Goal: Use online tool/utility: Utilize a website feature to perform a specific function

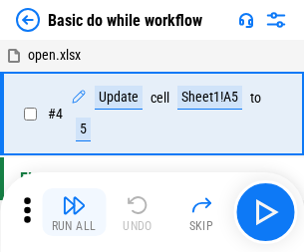
click at [74, 212] on img "button" at bounding box center [74, 205] width 24 height 24
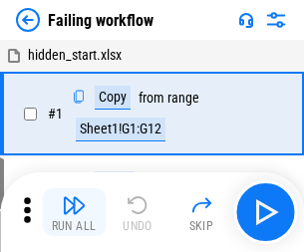
click at [74, 212] on img "button" at bounding box center [74, 205] width 24 height 24
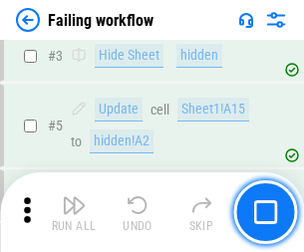
scroll to position [423, 0]
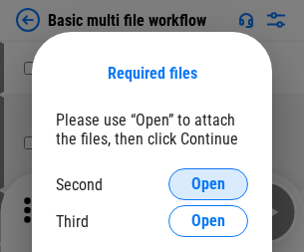
click at [208, 184] on span "Open" at bounding box center [208, 184] width 34 height 16
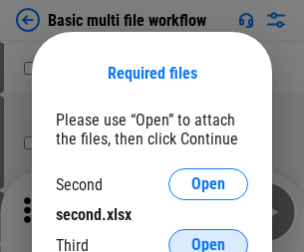
click at [208, 237] on span "Open" at bounding box center [208, 245] width 34 height 16
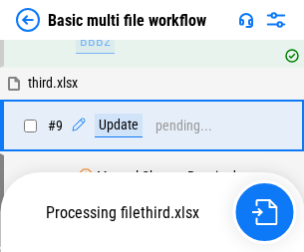
scroll to position [694, 0]
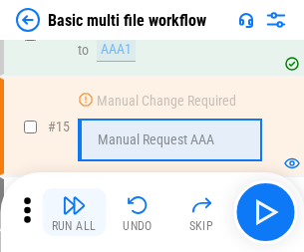
click at [74, 212] on img "button" at bounding box center [74, 205] width 24 height 24
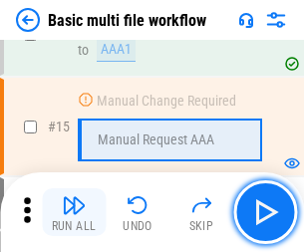
scroll to position [1327, 0]
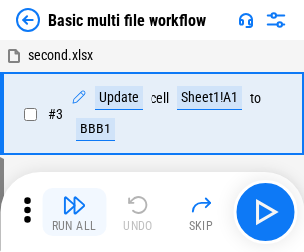
click at [74, 212] on img "button" at bounding box center [74, 205] width 24 height 24
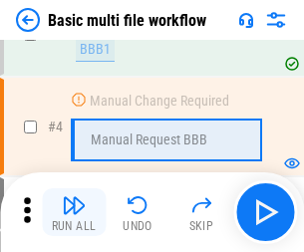
click at [74, 212] on img "button" at bounding box center [74, 205] width 24 height 24
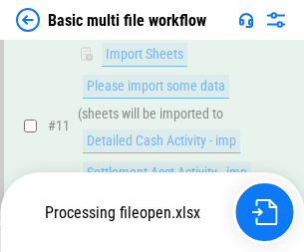
scroll to position [934, 0]
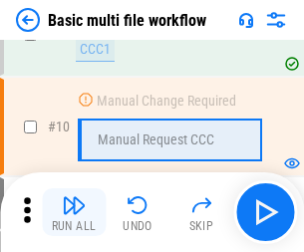
click at [74, 212] on img "button" at bounding box center [74, 205] width 24 height 24
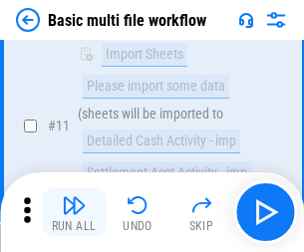
click at [74, 212] on img "button" at bounding box center [74, 205] width 24 height 24
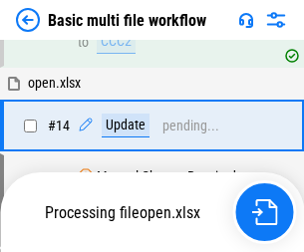
scroll to position [1043, 0]
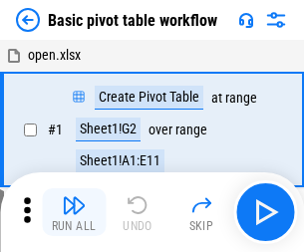
click at [74, 212] on img "button" at bounding box center [74, 205] width 24 height 24
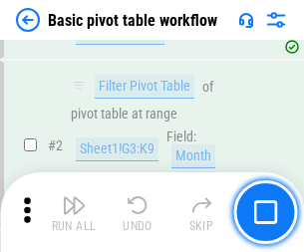
scroll to position [478, 0]
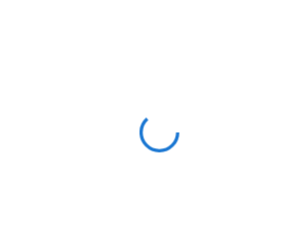
scroll to position [7, 0]
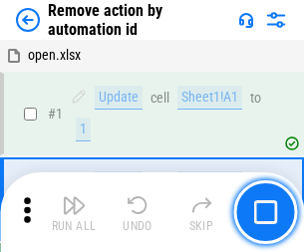
scroll to position [74, 0]
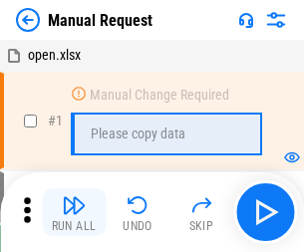
click at [74, 212] on img "button" at bounding box center [74, 205] width 24 height 24
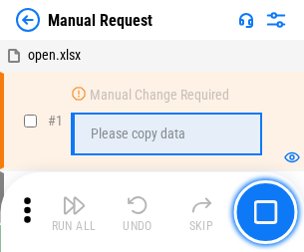
scroll to position [68, 0]
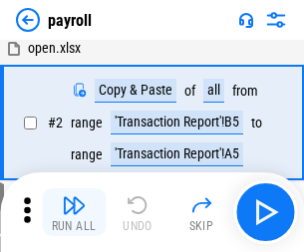
click at [74, 212] on img "button" at bounding box center [74, 205] width 24 height 24
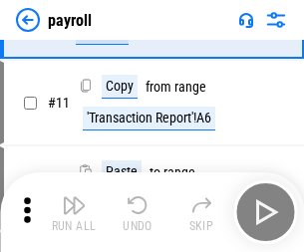
scroll to position [145, 0]
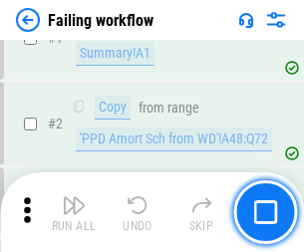
scroll to position [322, 0]
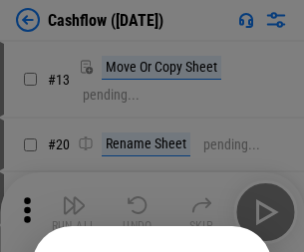
scroll to position [194, 0]
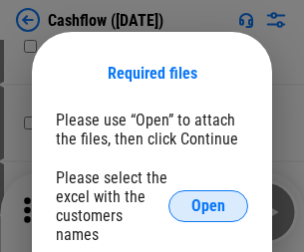
click at [208, 198] on span "Open" at bounding box center [208, 206] width 34 height 16
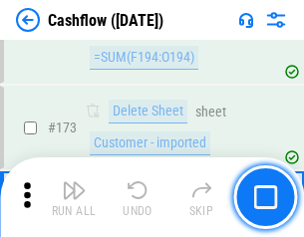
scroll to position [2111, 0]
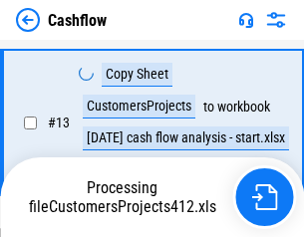
scroll to position [401, 0]
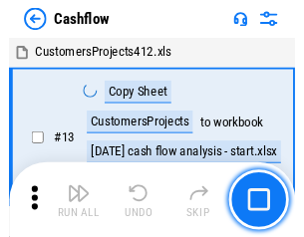
scroll to position [23, 0]
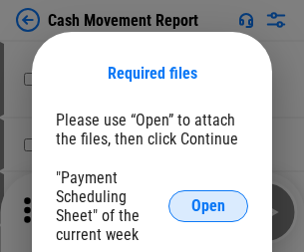
click at [208, 206] on span "Open" at bounding box center [208, 206] width 34 height 16
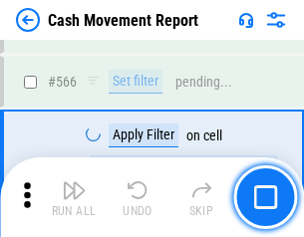
scroll to position [9138, 0]
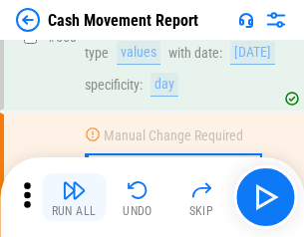
click at [74, 197] on img "button" at bounding box center [74, 190] width 24 height 24
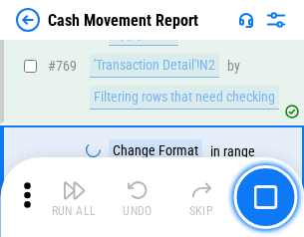
scroll to position [11080, 0]
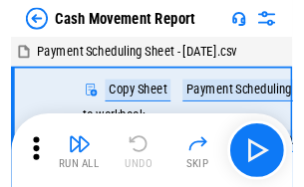
scroll to position [36, 0]
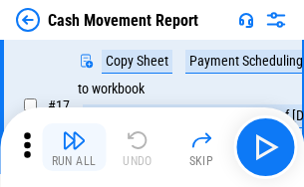
click at [74, 148] on img "button" at bounding box center [74, 141] width 24 height 24
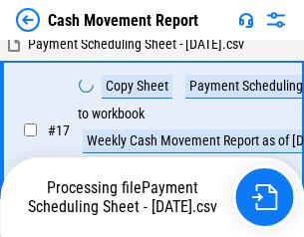
scroll to position [313, 0]
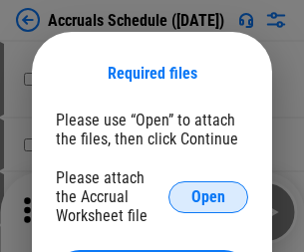
click at [208, 196] on span "Open" at bounding box center [208, 197] width 34 height 16
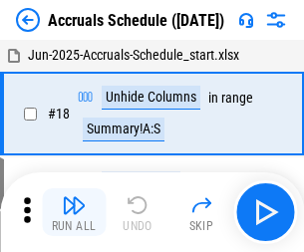
click at [74, 212] on img "button" at bounding box center [74, 205] width 24 height 24
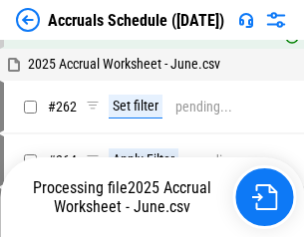
scroll to position [3274, 0]
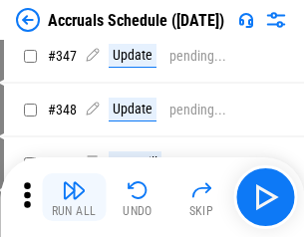
click at [74, 197] on img "button" at bounding box center [74, 190] width 24 height 24
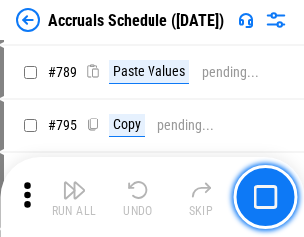
scroll to position [8376, 0]
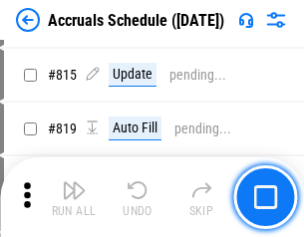
click at [74, 197] on img "button" at bounding box center [74, 190] width 24 height 24
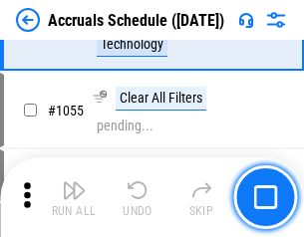
scroll to position [11421, 0]
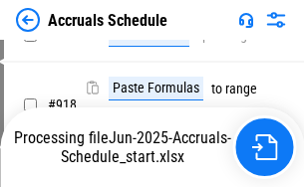
scroll to position [10540, 0]
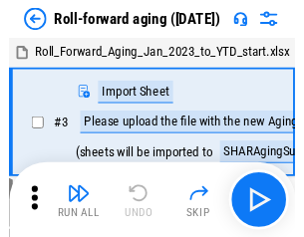
scroll to position [3, 0]
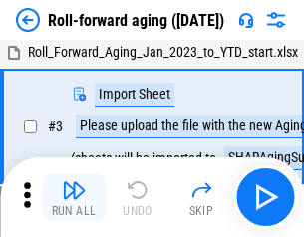
click at [74, 197] on img "button" at bounding box center [74, 190] width 24 height 24
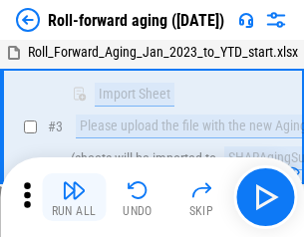
click at [74, 197] on img "button" at bounding box center [74, 190] width 24 height 24
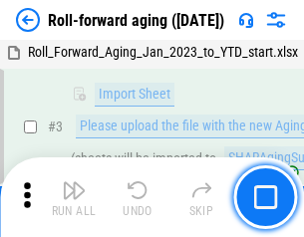
scroll to position [129, 0]
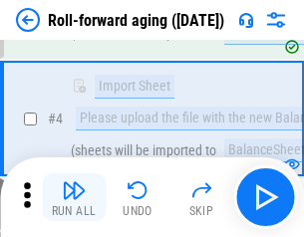
click at [74, 197] on img "button" at bounding box center [74, 190] width 24 height 24
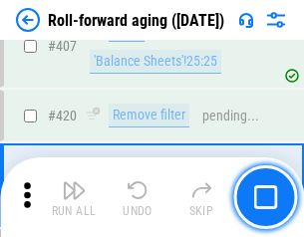
scroll to position [6914, 0]
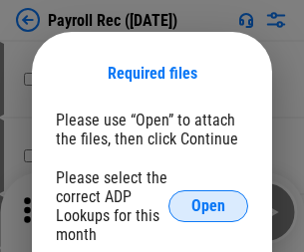
click at [208, 206] on span "Open" at bounding box center [208, 206] width 34 height 16
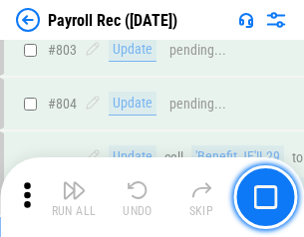
scroll to position [12668, 0]
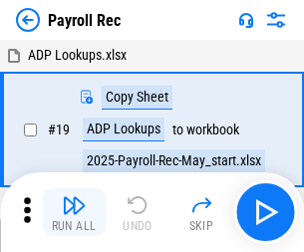
click at [74, 212] on img "button" at bounding box center [74, 205] width 24 height 24
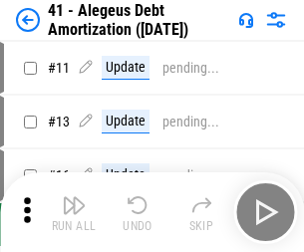
click at [74, 212] on img "button" at bounding box center [74, 205] width 24 height 24
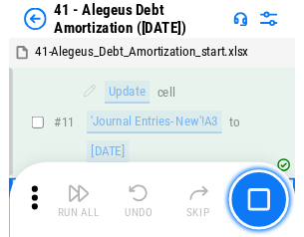
scroll to position [246, 0]
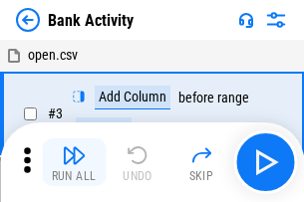
click at [74, 163] on img "button" at bounding box center [74, 156] width 24 height 24
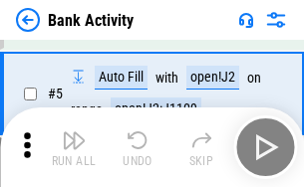
scroll to position [106, 0]
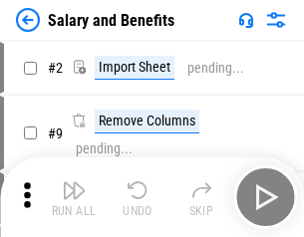
click at [74, 197] on img "button" at bounding box center [74, 190] width 24 height 24
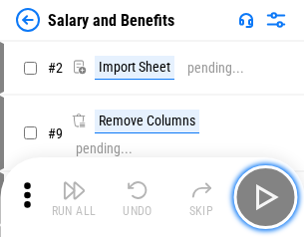
scroll to position [27, 0]
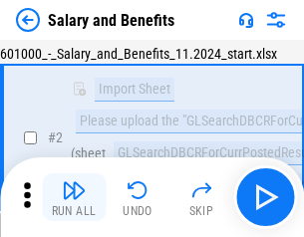
click at [74, 197] on img "button" at bounding box center [74, 190] width 24 height 24
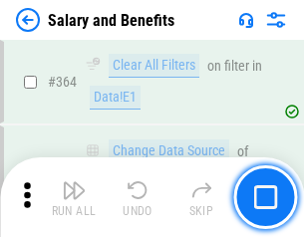
scroll to position [9390, 0]
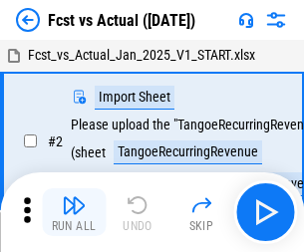
click at [74, 197] on img "button" at bounding box center [74, 205] width 24 height 24
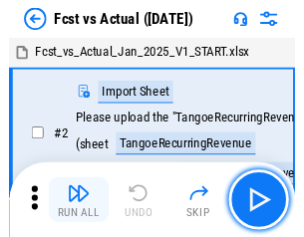
scroll to position [26, 0]
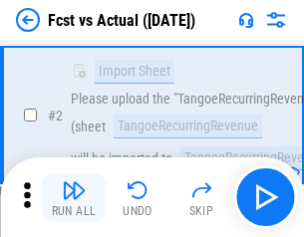
click at [74, 197] on img "button" at bounding box center [74, 190] width 24 height 24
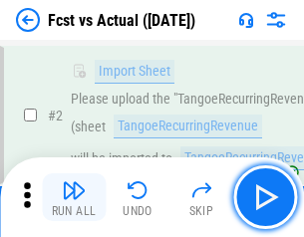
scroll to position [186, 0]
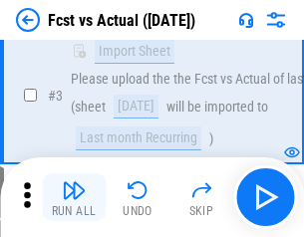
click at [74, 197] on img "button" at bounding box center [74, 190] width 24 height 24
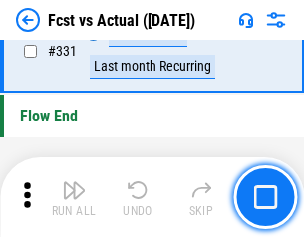
scroll to position [9544, 0]
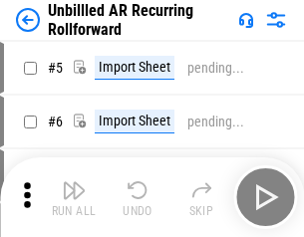
click at [74, 197] on img "button" at bounding box center [74, 190] width 24 height 24
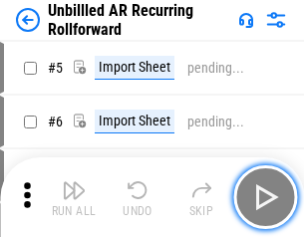
scroll to position [43, 0]
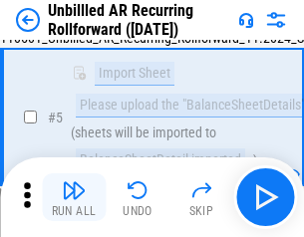
click at [74, 197] on img "button" at bounding box center [74, 190] width 24 height 24
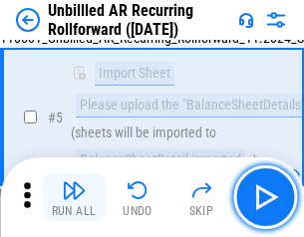
scroll to position [187, 0]
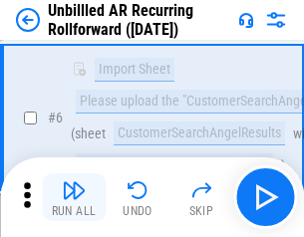
click at [74, 197] on img "button" at bounding box center [74, 190] width 24 height 24
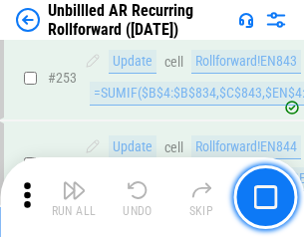
scroll to position [6773, 0]
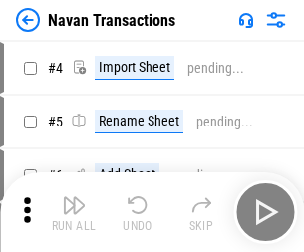
click at [74, 197] on img "button" at bounding box center [74, 205] width 24 height 24
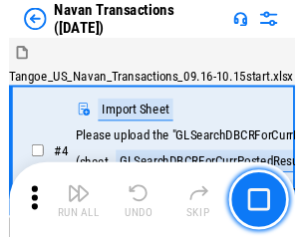
scroll to position [32, 0]
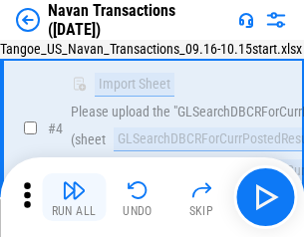
click at [74, 197] on img "button" at bounding box center [74, 190] width 24 height 24
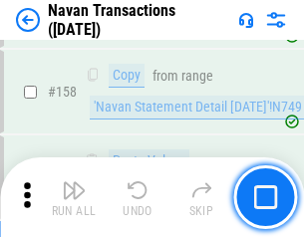
scroll to position [6465, 0]
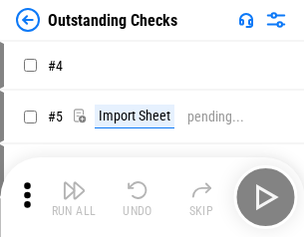
click at [74, 197] on img "button" at bounding box center [74, 190] width 24 height 24
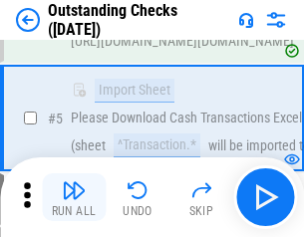
click at [74, 197] on img "button" at bounding box center [74, 190] width 24 height 24
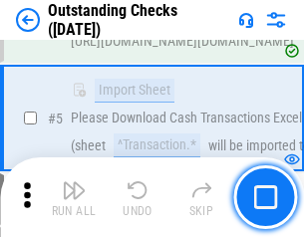
scroll to position [208, 0]
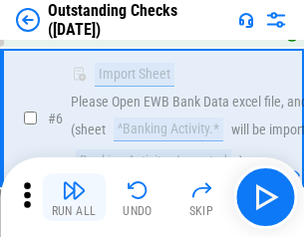
click at [74, 197] on img "button" at bounding box center [74, 190] width 24 height 24
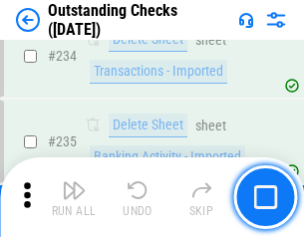
scroll to position [6055, 0]
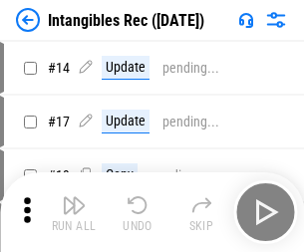
click at [74, 212] on img "button" at bounding box center [74, 205] width 24 height 24
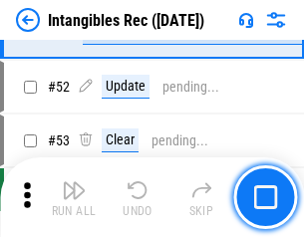
scroll to position [777, 0]
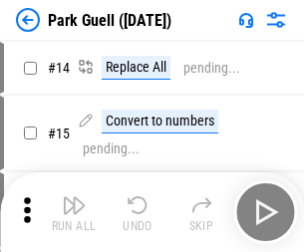
click at [74, 197] on img "button" at bounding box center [74, 205] width 24 height 24
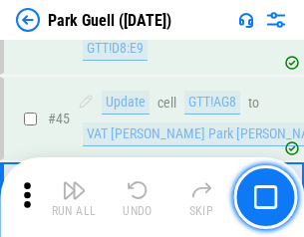
scroll to position [2493, 0]
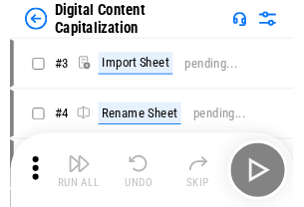
scroll to position [58, 0]
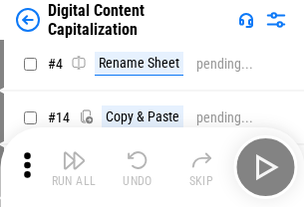
click at [74, 167] on img "button" at bounding box center [74, 161] width 24 height 24
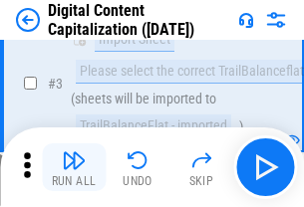
click at [74, 167] on img "button" at bounding box center [74, 161] width 24 height 24
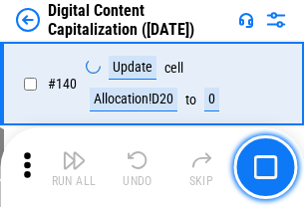
scroll to position [2115, 0]
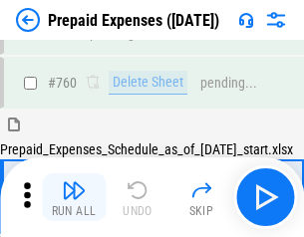
click at [74, 197] on img "button" at bounding box center [74, 190] width 24 height 24
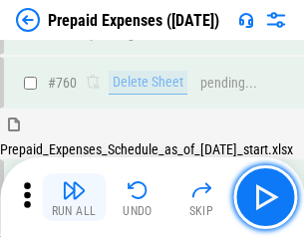
scroll to position [5526, 0]
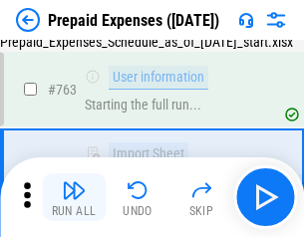
click at [74, 197] on img "button" at bounding box center [74, 190] width 24 height 24
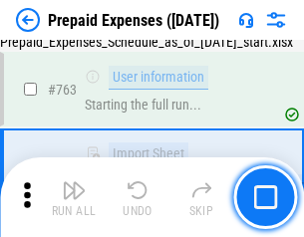
scroll to position [5644, 0]
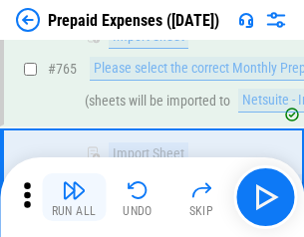
click at [74, 197] on img "button" at bounding box center [74, 190] width 24 height 24
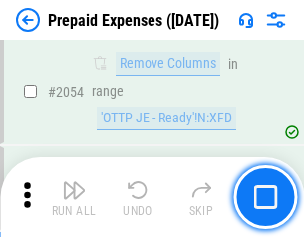
scroll to position [20842, 0]
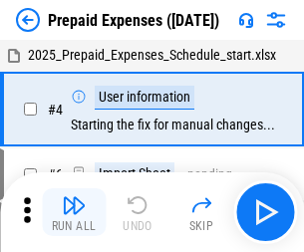
click at [74, 212] on img "button" at bounding box center [74, 205] width 24 height 24
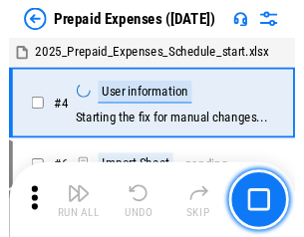
scroll to position [88, 0]
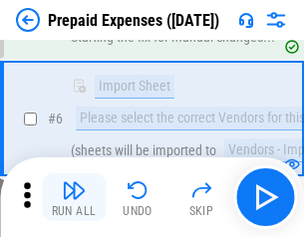
click at [74, 197] on img "button" at bounding box center [74, 190] width 24 height 24
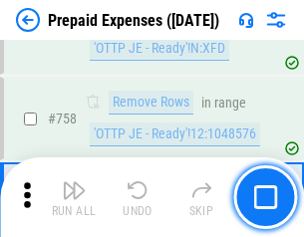
scroll to position [7105, 0]
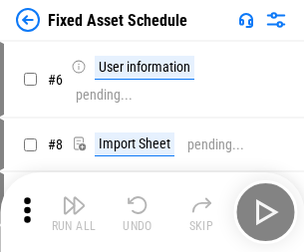
click at [74, 212] on img "button" at bounding box center [74, 205] width 24 height 24
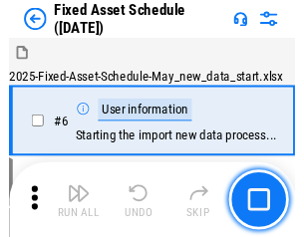
scroll to position [108, 0]
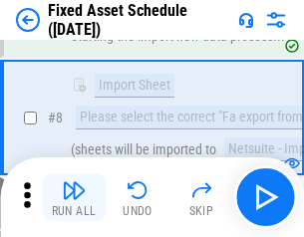
click at [74, 197] on img "button" at bounding box center [74, 190] width 24 height 24
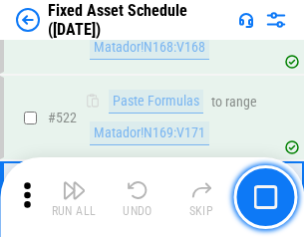
scroll to position [6930, 0]
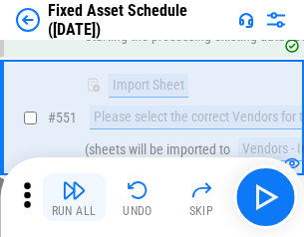
click at [74, 197] on img "button" at bounding box center [74, 190] width 24 height 24
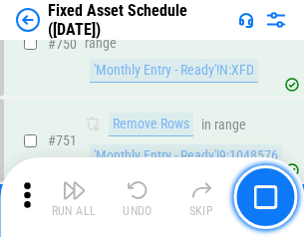
scroll to position [9721, 0]
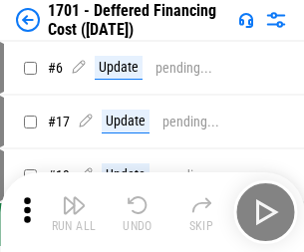
click at [74, 212] on img "button" at bounding box center [74, 205] width 24 height 24
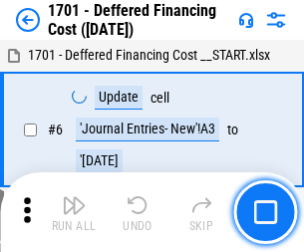
scroll to position [239, 0]
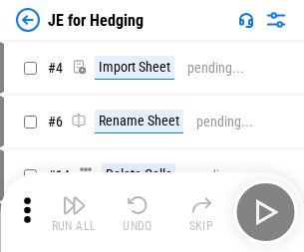
click at [74, 197] on img "button" at bounding box center [74, 205] width 24 height 24
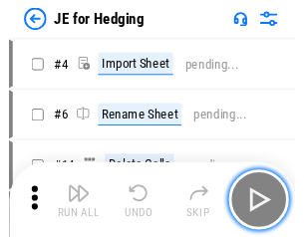
scroll to position [3, 0]
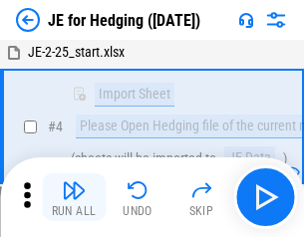
click at [74, 197] on img "button" at bounding box center [74, 190] width 24 height 24
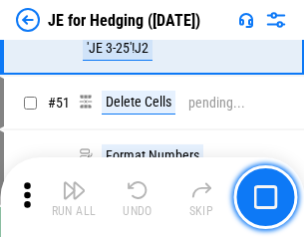
scroll to position [1291, 0]
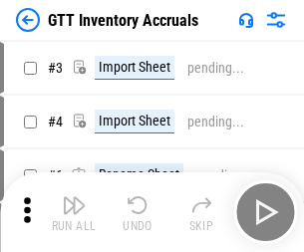
click at [74, 197] on img "button" at bounding box center [74, 205] width 24 height 24
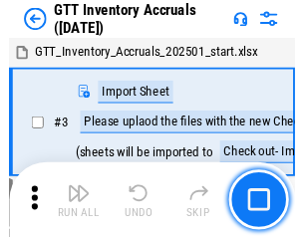
scroll to position [3, 0]
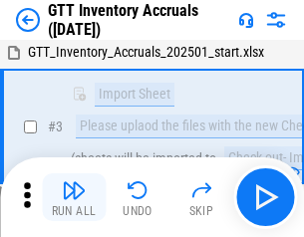
click at [74, 197] on img "button" at bounding box center [74, 190] width 24 height 24
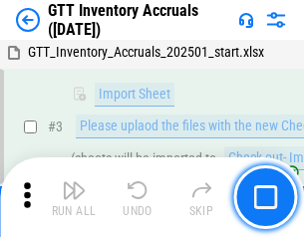
scroll to position [129, 0]
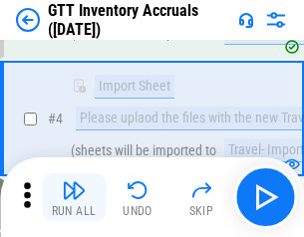
click at [74, 197] on img "button" at bounding box center [74, 190] width 24 height 24
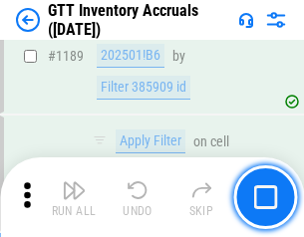
scroll to position [16282, 0]
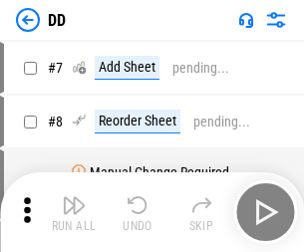
click at [74, 212] on img "button" at bounding box center [74, 205] width 24 height 24
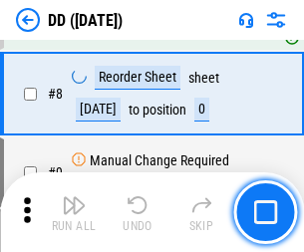
scroll to position [192, 0]
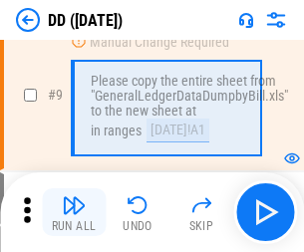
click at [74, 212] on img "button" at bounding box center [74, 205] width 24 height 24
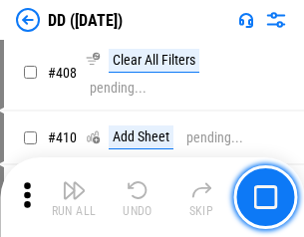
scroll to position [8921, 0]
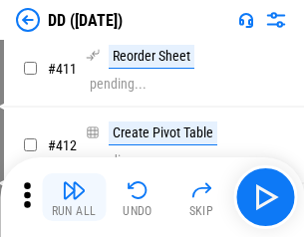
click at [74, 197] on img "button" at bounding box center [74, 190] width 24 height 24
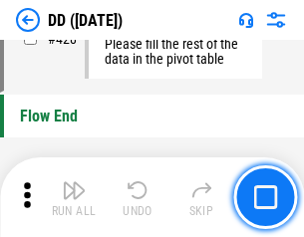
scroll to position [9543, 0]
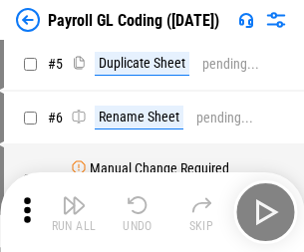
click at [74, 212] on img "button" at bounding box center [74, 205] width 24 height 24
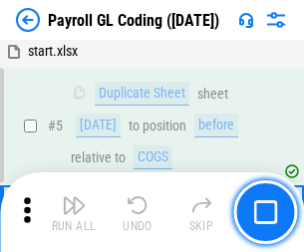
scroll to position [239, 0]
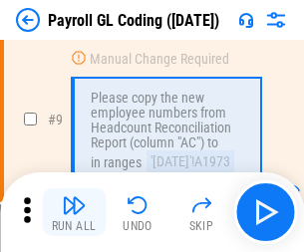
click at [74, 212] on img "button" at bounding box center [74, 205] width 24 height 24
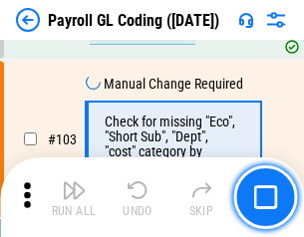
scroll to position [4678, 0]
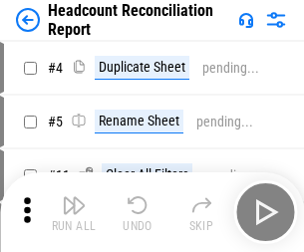
click at [74, 212] on img "button" at bounding box center [74, 205] width 24 height 24
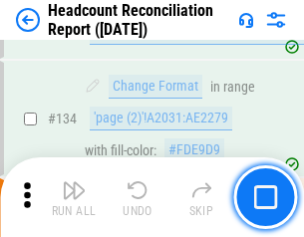
scroll to position [2397, 0]
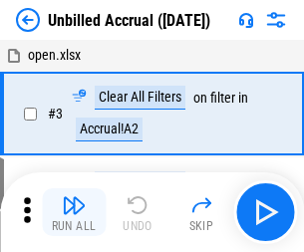
click at [74, 212] on img "button" at bounding box center [74, 205] width 24 height 24
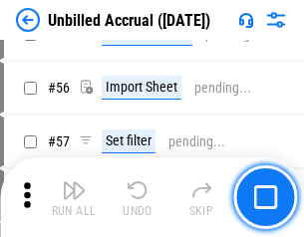
scroll to position [2082, 0]
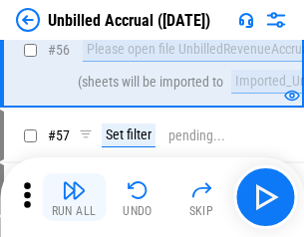
click at [74, 197] on img "button" at bounding box center [74, 190] width 24 height 24
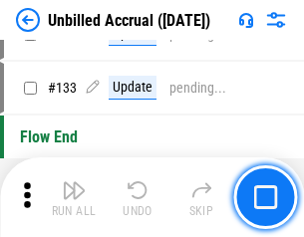
scroll to position [5939, 0]
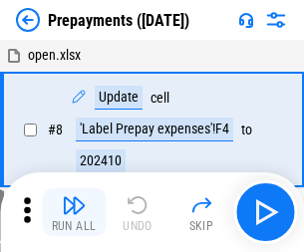
click at [74, 212] on img "button" at bounding box center [74, 205] width 24 height 24
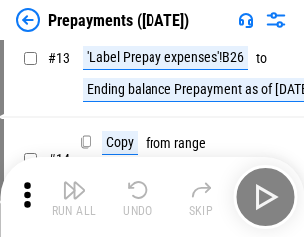
scroll to position [125, 0]
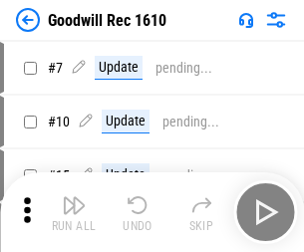
click at [74, 212] on img "button" at bounding box center [74, 205] width 24 height 24
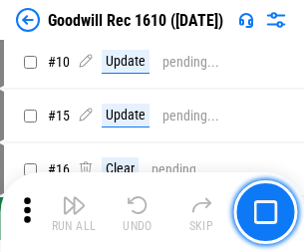
scroll to position [341, 0]
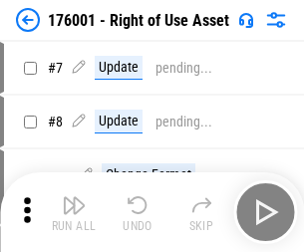
click at [74, 212] on img "button" at bounding box center [74, 205] width 24 height 24
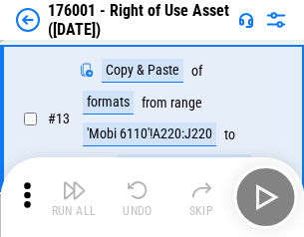
scroll to position [129, 0]
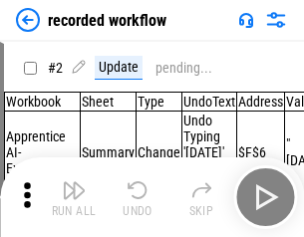
click at [74, 197] on img "button" at bounding box center [74, 190] width 24 height 24
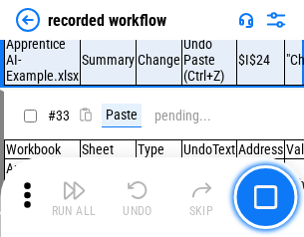
scroll to position [6232, 0]
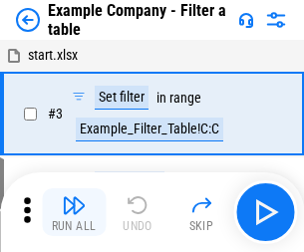
click at [74, 212] on img "button" at bounding box center [74, 205] width 24 height 24
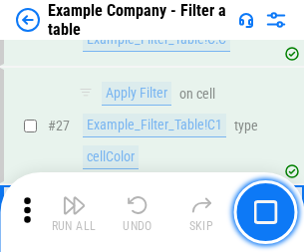
scroll to position [1824, 0]
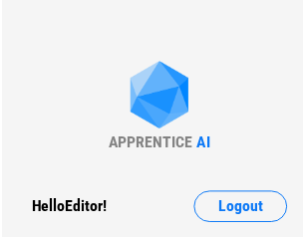
scroll to position [31, 0]
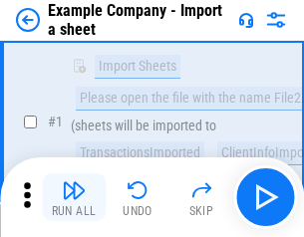
click at [74, 197] on img "button" at bounding box center [74, 190] width 24 height 24
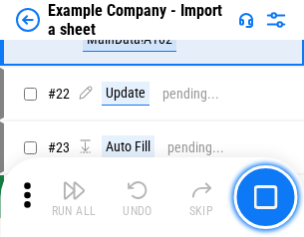
scroll to position [441, 0]
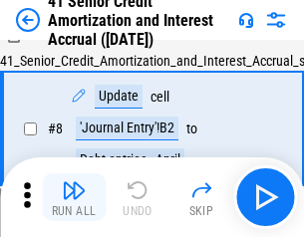
click at [74, 197] on img "button" at bounding box center [74, 190] width 24 height 24
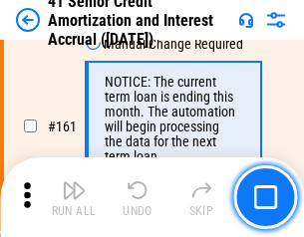
click at [74, 197] on img "button" at bounding box center [74, 190] width 24 height 24
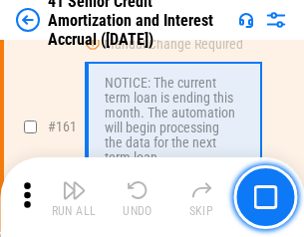
scroll to position [2133, 0]
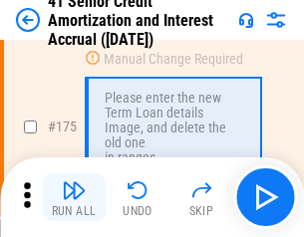
click at [74, 197] on img "button" at bounding box center [74, 190] width 24 height 24
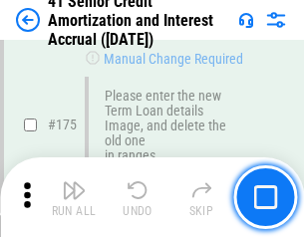
scroll to position [2335, 0]
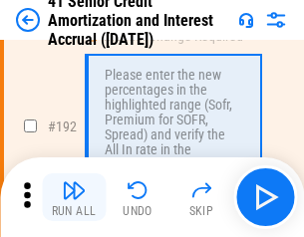
click at [74, 197] on img "button" at bounding box center [74, 190] width 24 height 24
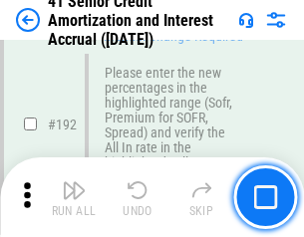
scroll to position [2544, 0]
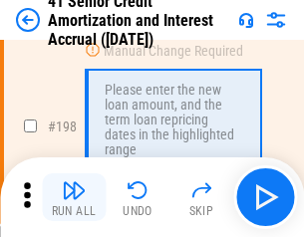
click at [74, 197] on img "button" at bounding box center [74, 190] width 24 height 24
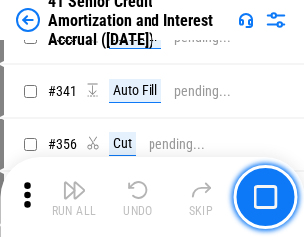
scroll to position [5094, 0]
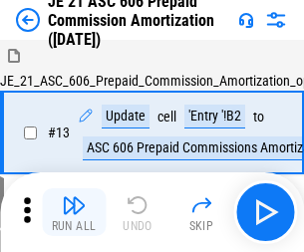
click at [74, 197] on img "button" at bounding box center [74, 205] width 24 height 24
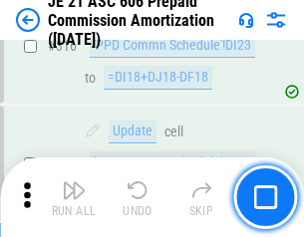
scroll to position [3723, 0]
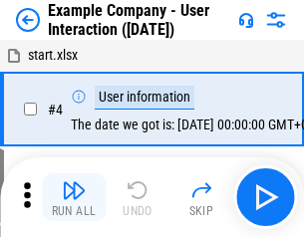
click at [74, 197] on img "button" at bounding box center [74, 190] width 24 height 24
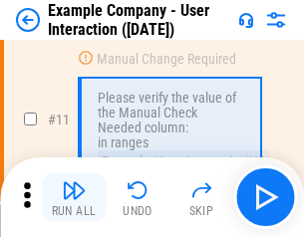
click at [74, 197] on img "button" at bounding box center [74, 190] width 24 height 24
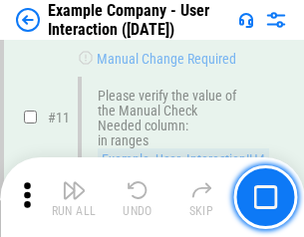
scroll to position [432, 0]
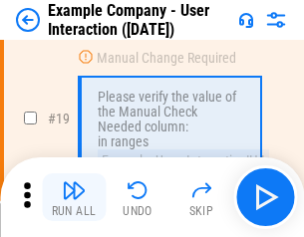
click at [74, 197] on img "button" at bounding box center [74, 190] width 24 height 24
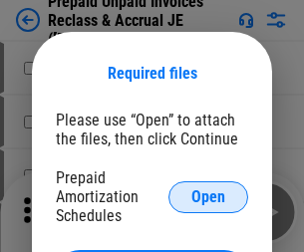
click at [208, 196] on span "Open" at bounding box center [208, 197] width 34 height 16
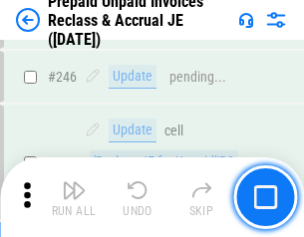
scroll to position [2692, 0]
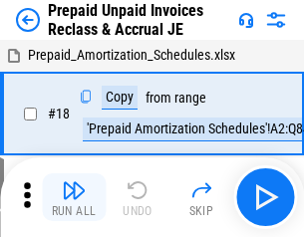
click at [74, 197] on img "button" at bounding box center [74, 190] width 24 height 24
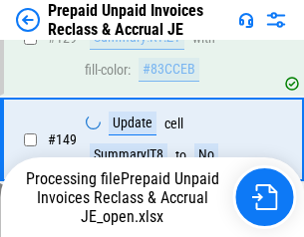
scroll to position [2692, 0]
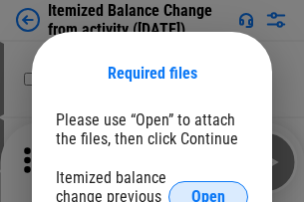
click at [208, 189] on span "Open" at bounding box center [208, 197] width 34 height 16
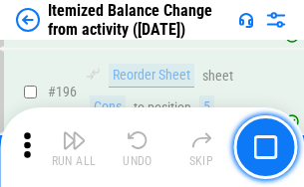
scroll to position [3837, 0]
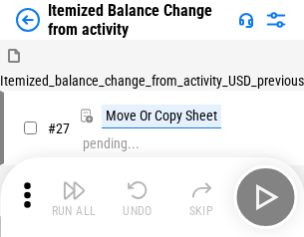
scroll to position [31, 0]
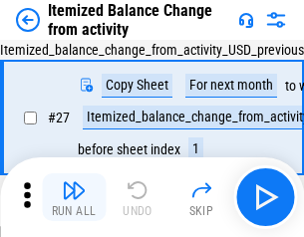
click at [74, 197] on img "button" at bounding box center [74, 190] width 24 height 24
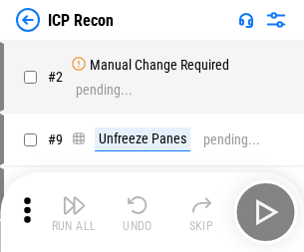
scroll to position [9, 0]
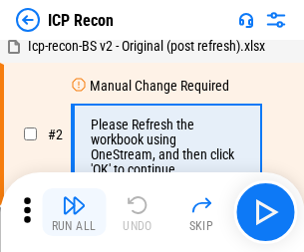
click at [74, 212] on img "button" at bounding box center [74, 205] width 24 height 24
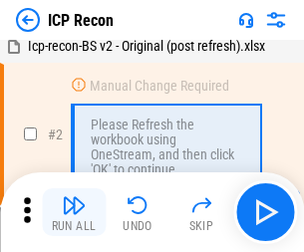
click at [74, 212] on img "button" at bounding box center [74, 205] width 24 height 24
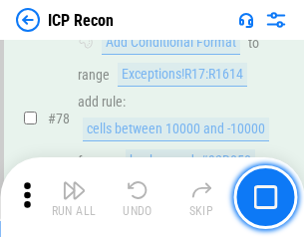
scroll to position [1954, 0]
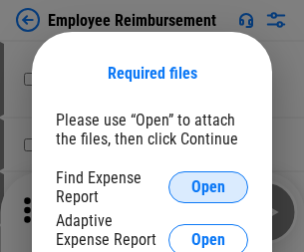
click at [208, 187] on span "Open" at bounding box center [208, 187] width 34 height 16
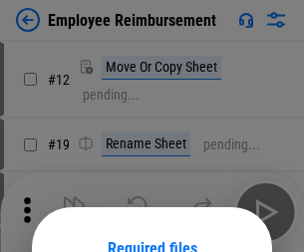
scroll to position [175, 0]
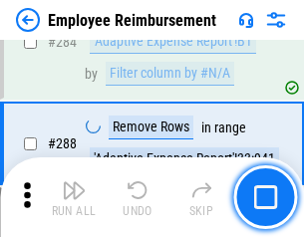
scroll to position [5420, 0]
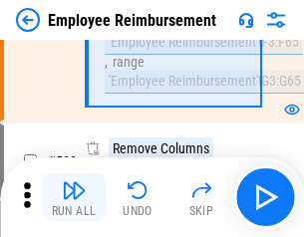
click at [74, 197] on img "button" at bounding box center [74, 190] width 24 height 24
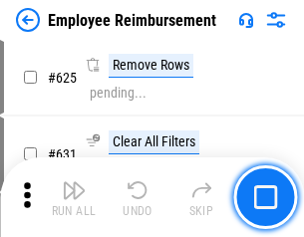
scroll to position [11938, 0]
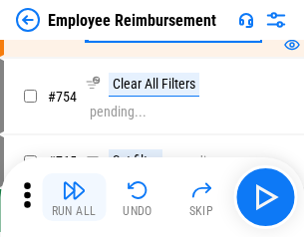
click at [74, 197] on img "button" at bounding box center [74, 190] width 24 height 24
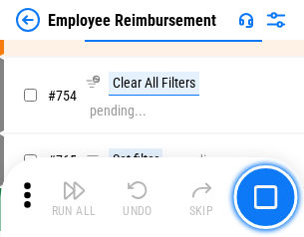
click at [74, 197] on img "button" at bounding box center [74, 190] width 24 height 24
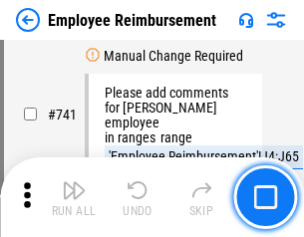
scroll to position [13989, 0]
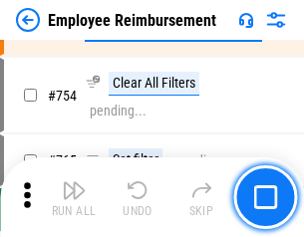
click at [74, 197] on img "button" at bounding box center [74, 190] width 24 height 24
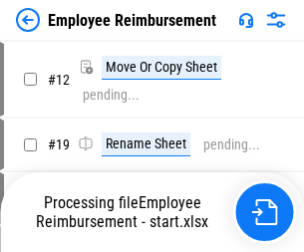
scroll to position [68, 0]
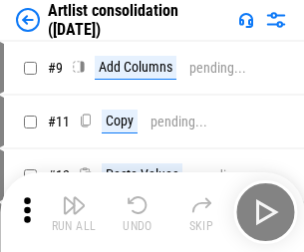
click at [74, 212] on img "button" at bounding box center [74, 205] width 24 height 24
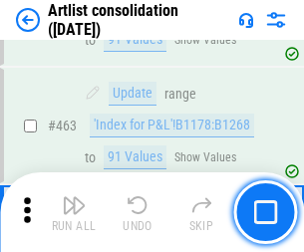
scroll to position [8731, 0]
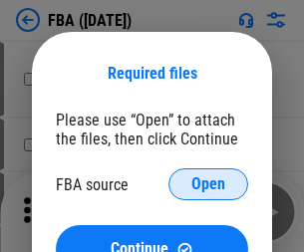
click at [208, 184] on span "Open" at bounding box center [208, 184] width 34 height 16
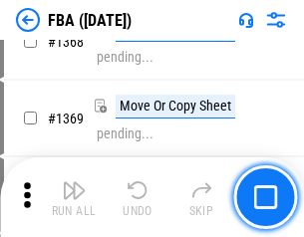
scroll to position [21413, 0]
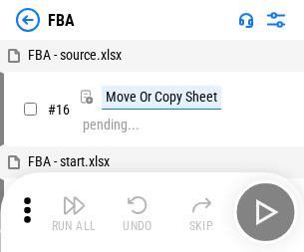
scroll to position [20, 0]
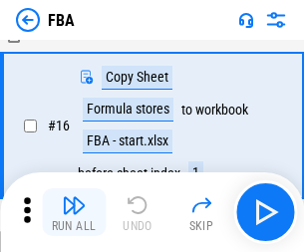
click at [74, 212] on img "button" at bounding box center [74, 205] width 24 height 24
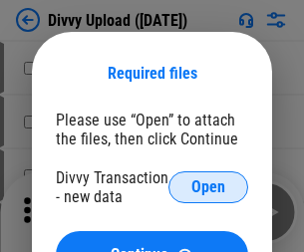
click at [208, 187] on span "Open" at bounding box center [208, 187] width 34 height 16
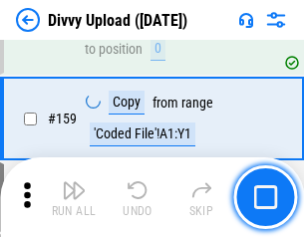
scroll to position [2065, 0]
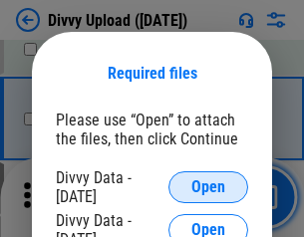
click at [208, 187] on span "Open" at bounding box center [208, 187] width 34 height 16
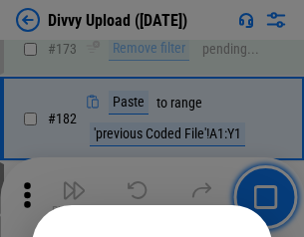
scroll to position [2238, 0]
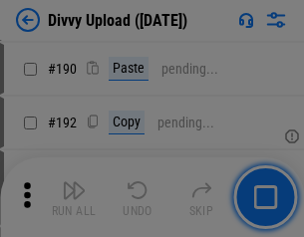
scroll to position [2516, 0]
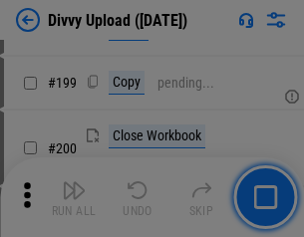
scroll to position [2899, 0]
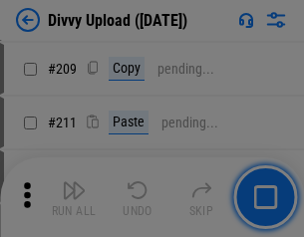
scroll to position [3387, 0]
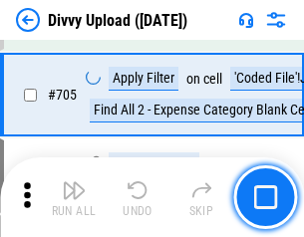
scroll to position [13640, 0]
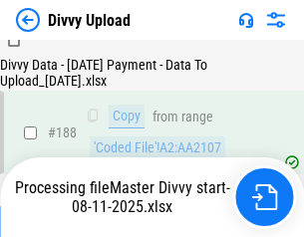
scroll to position [2347, 0]
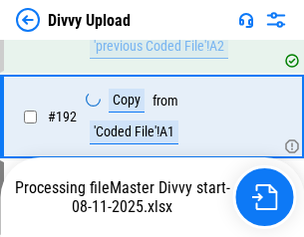
scroll to position [2671, 0]
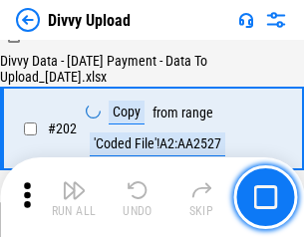
scroll to position [3226, 0]
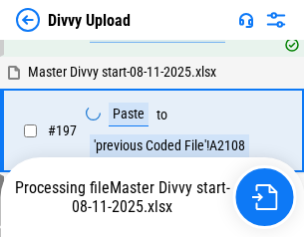
scroll to position [3111, 0]
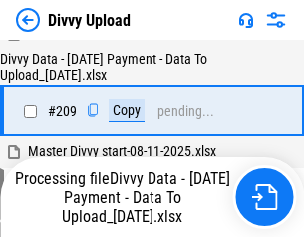
scroll to position [3666, 0]
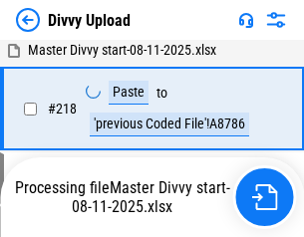
scroll to position [4430, 0]
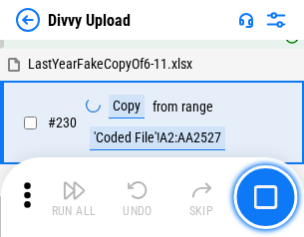
scroll to position [4948, 0]
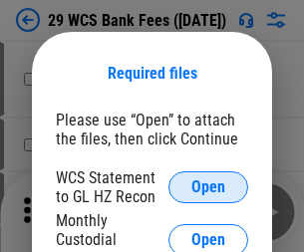
click at [208, 187] on span "Open" at bounding box center [208, 187] width 34 height 16
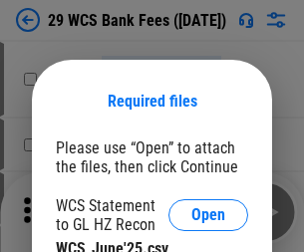
scroll to position [28, 0]
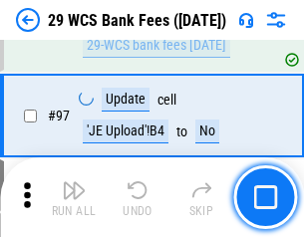
scroll to position [1943, 0]
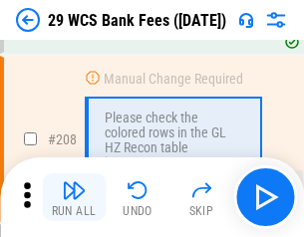
click at [74, 197] on img "button" at bounding box center [74, 190] width 24 height 24
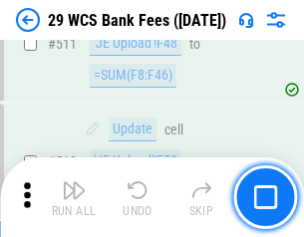
scroll to position [10032, 0]
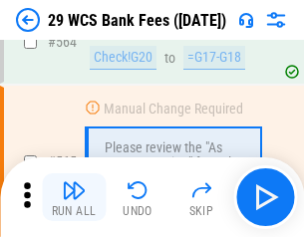
click at [74, 197] on img "button" at bounding box center [74, 190] width 24 height 24
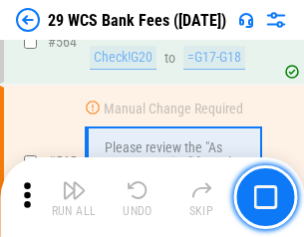
scroll to position [10783, 0]
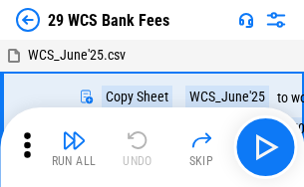
scroll to position [36, 0]
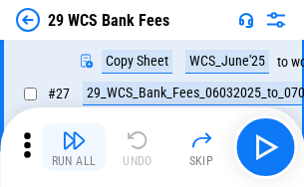
click at [74, 148] on img "button" at bounding box center [74, 141] width 24 height 24
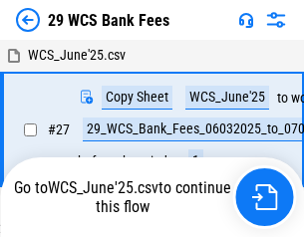
scroll to position [11, 0]
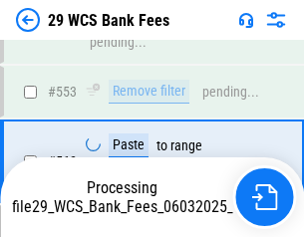
scroll to position [10761, 0]
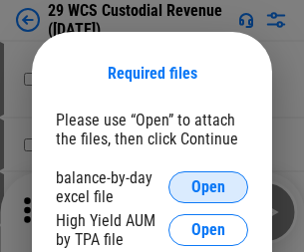
click at [208, 187] on span "Open" at bounding box center [208, 187] width 34 height 16
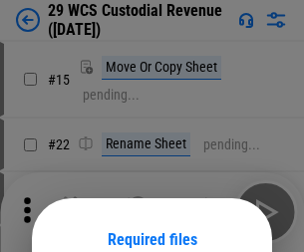
scroll to position [166, 0]
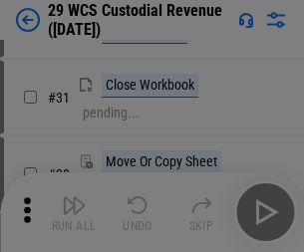
scroll to position [428, 0]
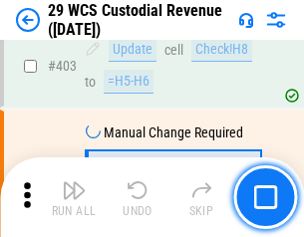
scroll to position [9235, 0]
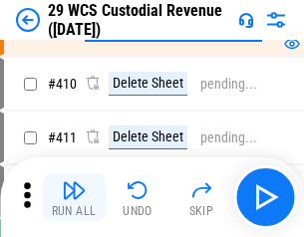
click at [74, 197] on img "button" at bounding box center [74, 190] width 24 height 24
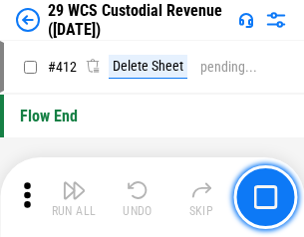
scroll to position [9522, 0]
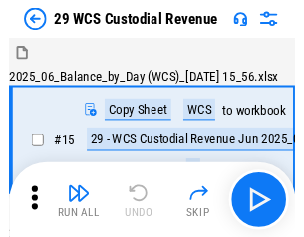
scroll to position [48, 0]
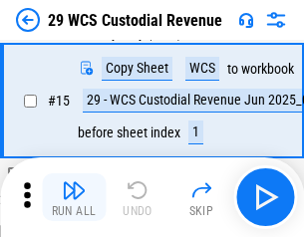
click at [74, 197] on img "button" at bounding box center [74, 190] width 24 height 24
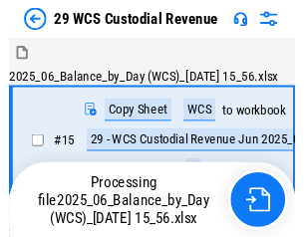
scroll to position [48, 0]
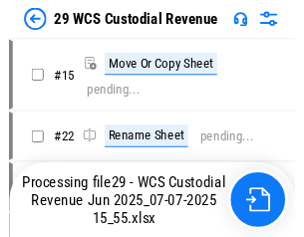
scroll to position [37, 0]
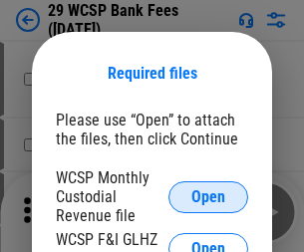
click at [208, 196] on span "Open" at bounding box center [208, 197] width 34 height 16
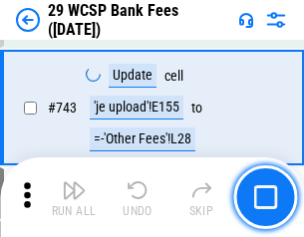
scroll to position [10048, 0]
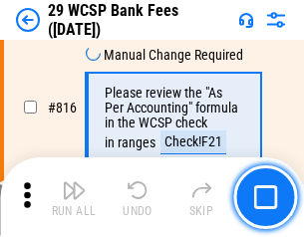
click at [74, 197] on img "button" at bounding box center [74, 190] width 24 height 24
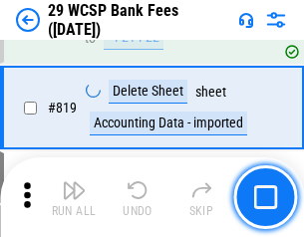
scroll to position [12181, 0]
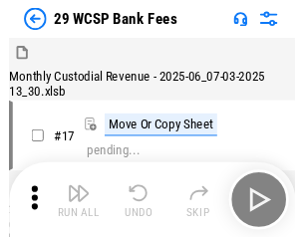
scroll to position [48, 0]
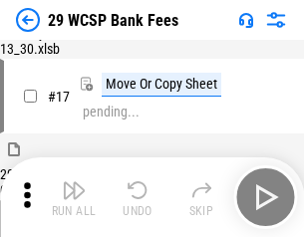
click at [74, 197] on img "button" at bounding box center [74, 190] width 24 height 24
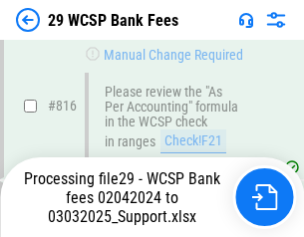
scroll to position [12260, 0]
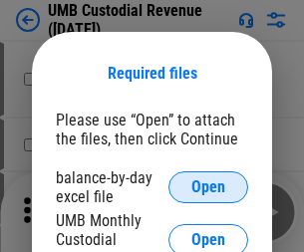
click at [208, 187] on span "Open" at bounding box center [208, 187] width 34 height 16
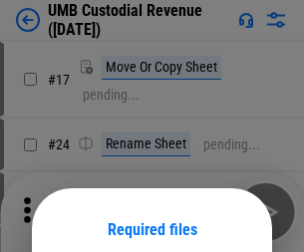
scroll to position [157, 0]
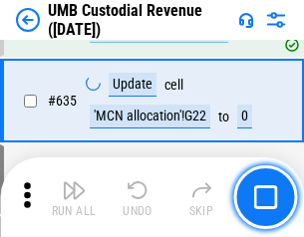
scroll to position [10435, 0]
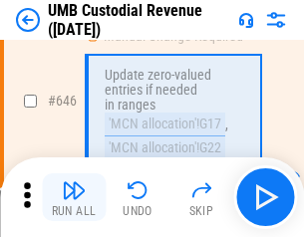
click at [74, 197] on img "button" at bounding box center [74, 190] width 24 height 24
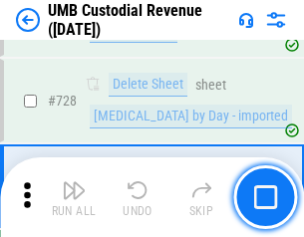
scroll to position [12300, 0]
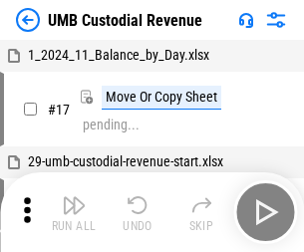
scroll to position [15, 0]
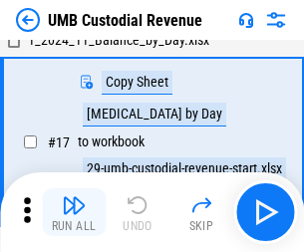
click at [74, 212] on img "button" at bounding box center [74, 205] width 24 height 24
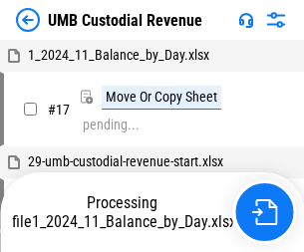
scroll to position [15, 0]
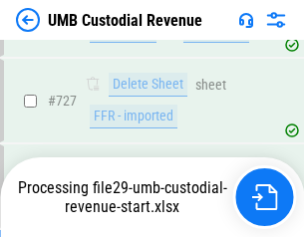
scroll to position [12254, 0]
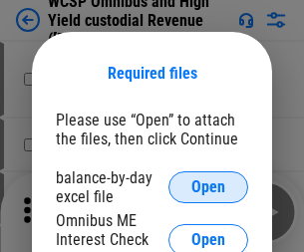
click at [208, 187] on span "Open" at bounding box center [208, 187] width 34 height 16
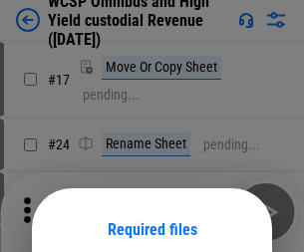
scroll to position [157, 0]
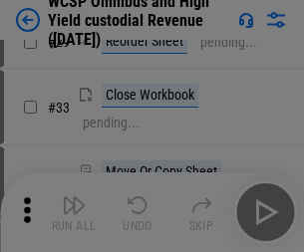
scroll to position [456, 0]
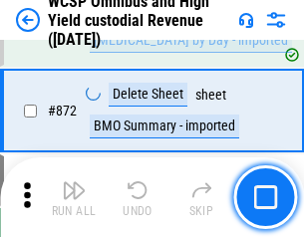
scroll to position [16875, 0]
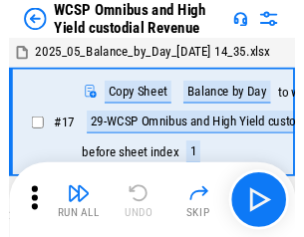
scroll to position [11, 0]
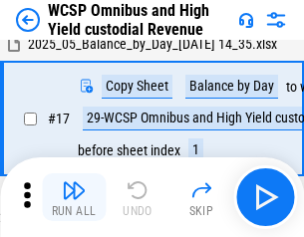
click at [74, 197] on img "button" at bounding box center [74, 190] width 24 height 24
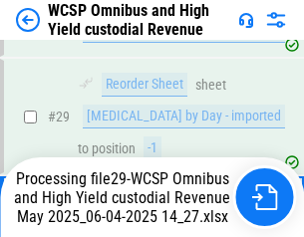
scroll to position [415, 0]
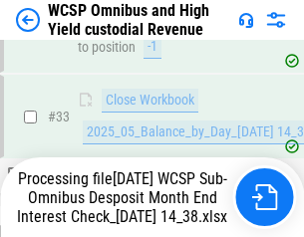
scroll to position [885, 0]
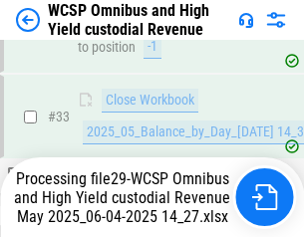
scroll to position [987, 0]
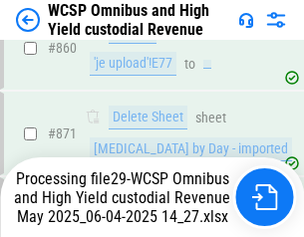
scroll to position [16829, 0]
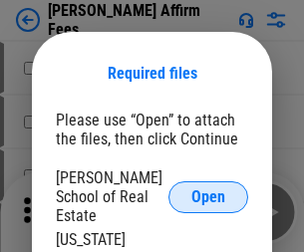
click at [208, 189] on span "Open" at bounding box center [208, 197] width 34 height 16
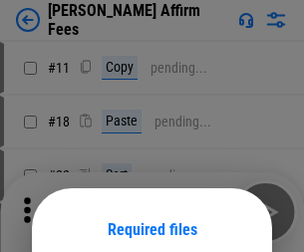
scroll to position [157, 0]
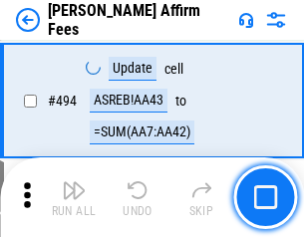
scroll to position [5422, 0]
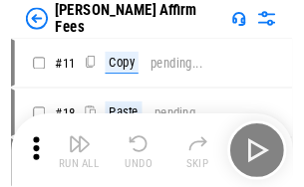
scroll to position [20, 0]
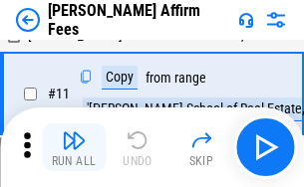
click at [74, 148] on img "button" at bounding box center [74, 141] width 24 height 24
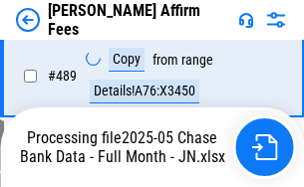
scroll to position [5229, 0]
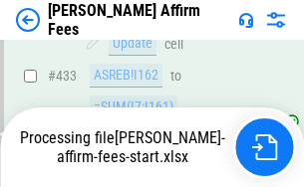
scroll to position [5229, 0]
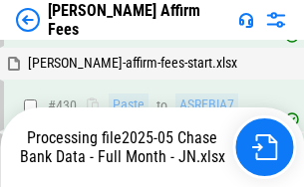
scroll to position [5229, 0]
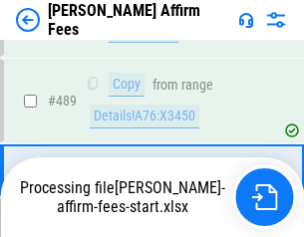
scroll to position [5204, 0]
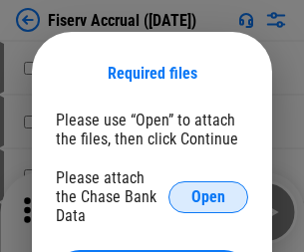
click at [208, 189] on span "Open" at bounding box center [208, 197] width 34 height 16
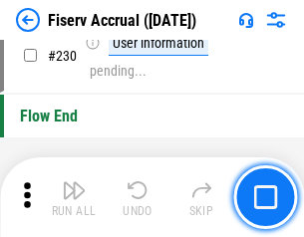
scroll to position [6318, 0]
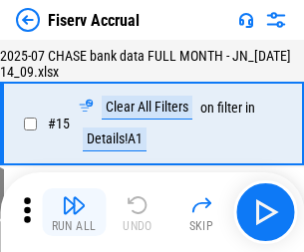
click at [74, 212] on img "button" at bounding box center [74, 205] width 24 height 24
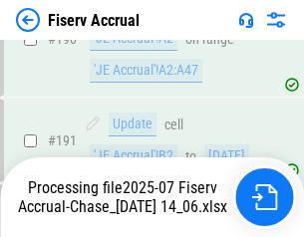
scroll to position [5372, 0]
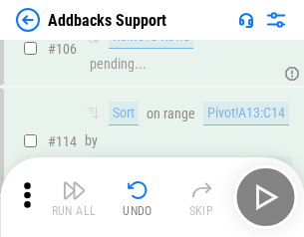
scroll to position [1452, 0]
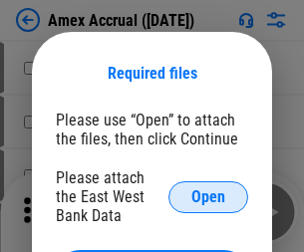
click at [208, 196] on span "Open" at bounding box center [208, 197] width 34 height 16
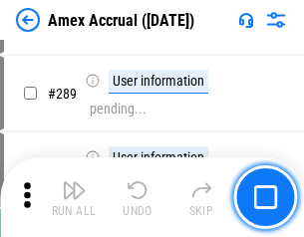
scroll to position [5460, 0]
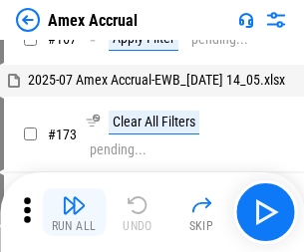
click at [74, 212] on img "button" at bounding box center [74, 205] width 24 height 24
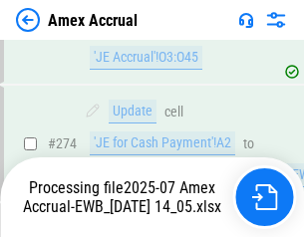
scroll to position [5942, 0]
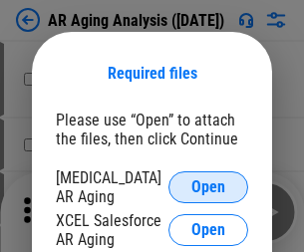
click at [208, 184] on span "Open" at bounding box center [208, 187] width 34 height 16
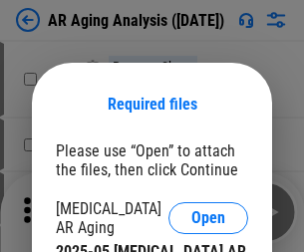
scroll to position [31, 0]
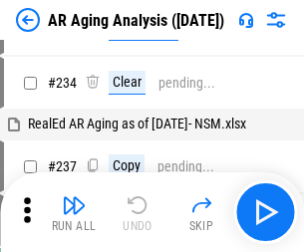
scroll to position [20, 0]
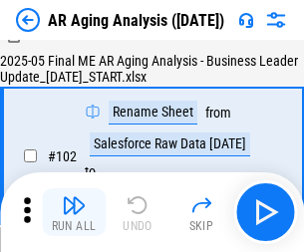
click at [74, 212] on img "button" at bounding box center [74, 205] width 24 height 24
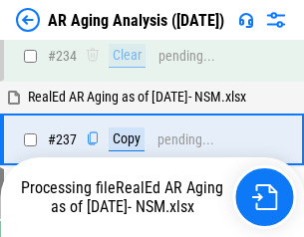
scroll to position [3091, 0]
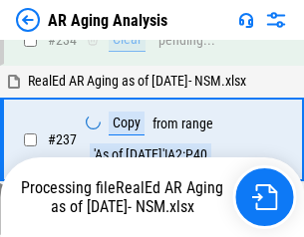
scroll to position [3151, 0]
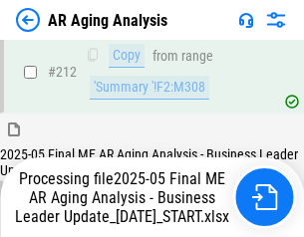
scroll to position [3068, 0]
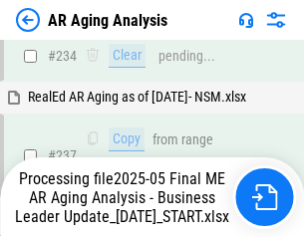
scroll to position [3151, 0]
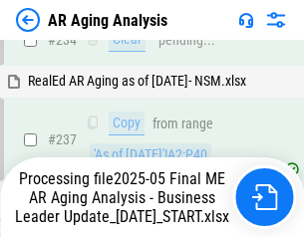
scroll to position [3151, 0]
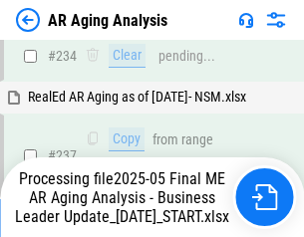
scroll to position [3068, 0]
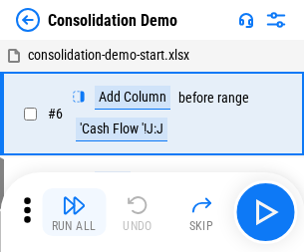
click at [74, 212] on img "button" at bounding box center [74, 205] width 24 height 24
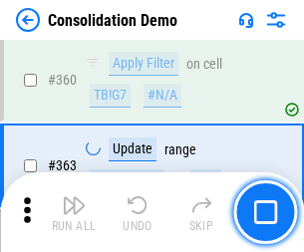
scroll to position [6683, 0]
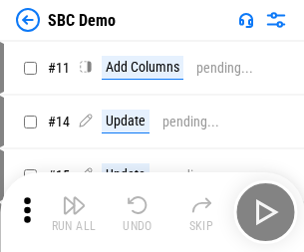
click at [74, 212] on img "button" at bounding box center [74, 205] width 24 height 24
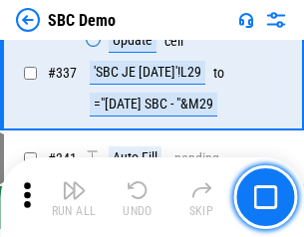
scroll to position [5245, 0]
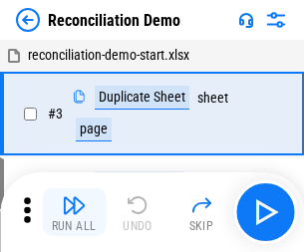
click at [74, 212] on img "button" at bounding box center [74, 205] width 24 height 24
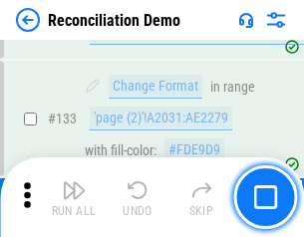
scroll to position [2368, 0]
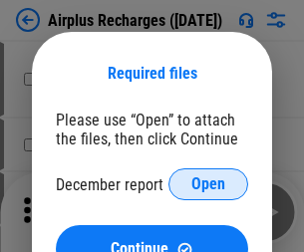
click at [208, 184] on span "Open" at bounding box center [208, 184] width 34 height 16
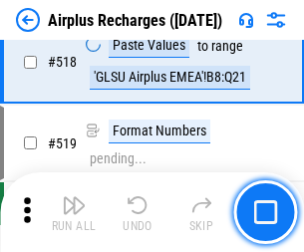
scroll to position [8580, 0]
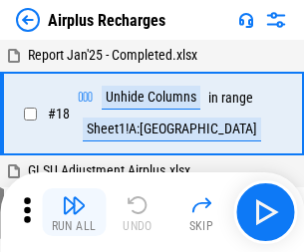
click at [74, 212] on img "button" at bounding box center [74, 205] width 24 height 24
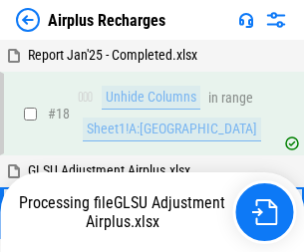
scroll to position [88, 0]
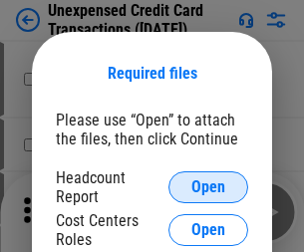
click at [208, 187] on span "Open" at bounding box center [208, 187] width 34 height 16
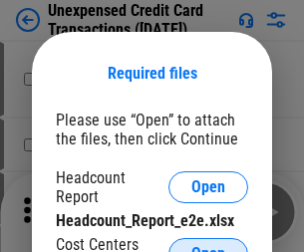
click at [208, 246] on span "Open" at bounding box center [208, 254] width 34 height 16
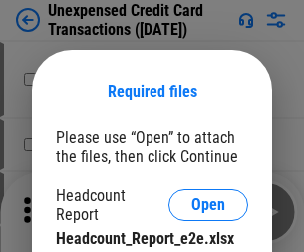
scroll to position [18, 0]
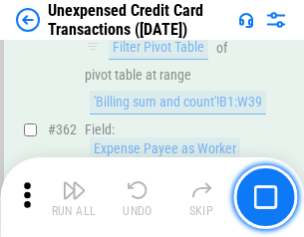
scroll to position [5128, 0]
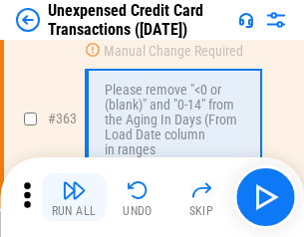
click at [74, 197] on img "button" at bounding box center [74, 190] width 24 height 24
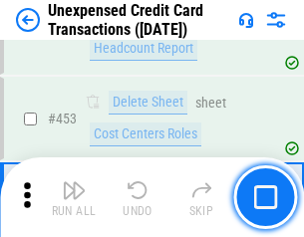
scroll to position [6800, 0]
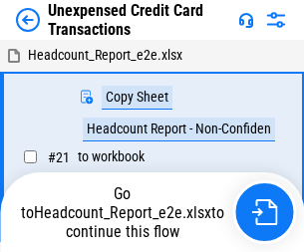
scroll to position [31, 0]
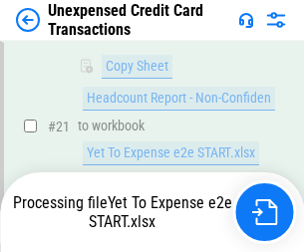
scroll to position [324, 0]
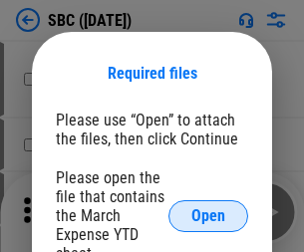
click at [208, 215] on span "Open" at bounding box center [208, 216] width 34 height 16
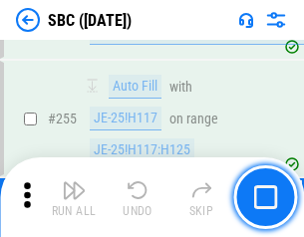
scroll to position [3896, 0]
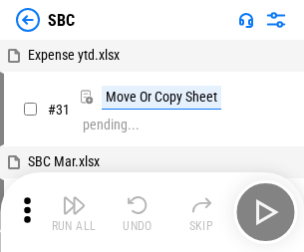
scroll to position [20, 0]
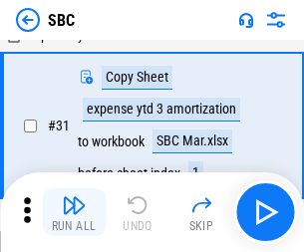
click at [74, 212] on img "button" at bounding box center [74, 205] width 24 height 24
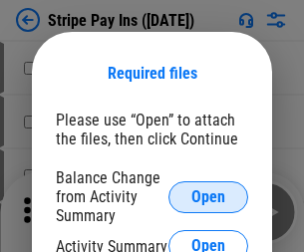
click at [208, 196] on span "Open" at bounding box center [208, 197] width 34 height 16
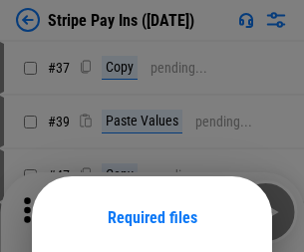
scroll to position [145, 0]
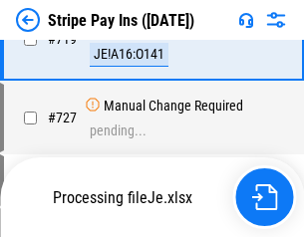
scroll to position [10337, 0]
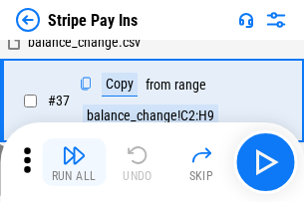
click at [74, 163] on img "button" at bounding box center [74, 156] width 24 height 24
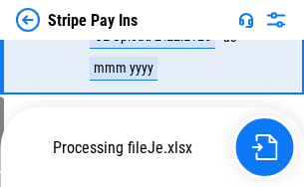
scroll to position [10293, 0]
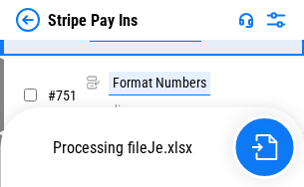
scroll to position [10293, 0]
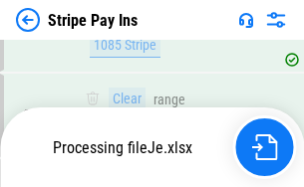
scroll to position [10175, 0]
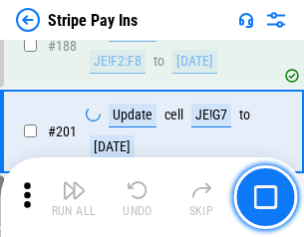
scroll to position [2839, 0]
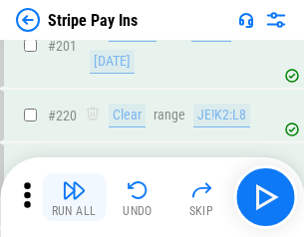
click at [74, 197] on img "button" at bounding box center [74, 190] width 24 height 24
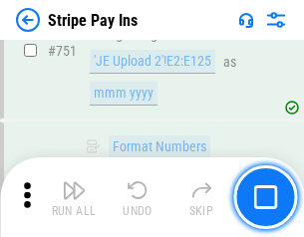
scroll to position [10268, 0]
